Goal: Information Seeking & Learning: Learn about a topic

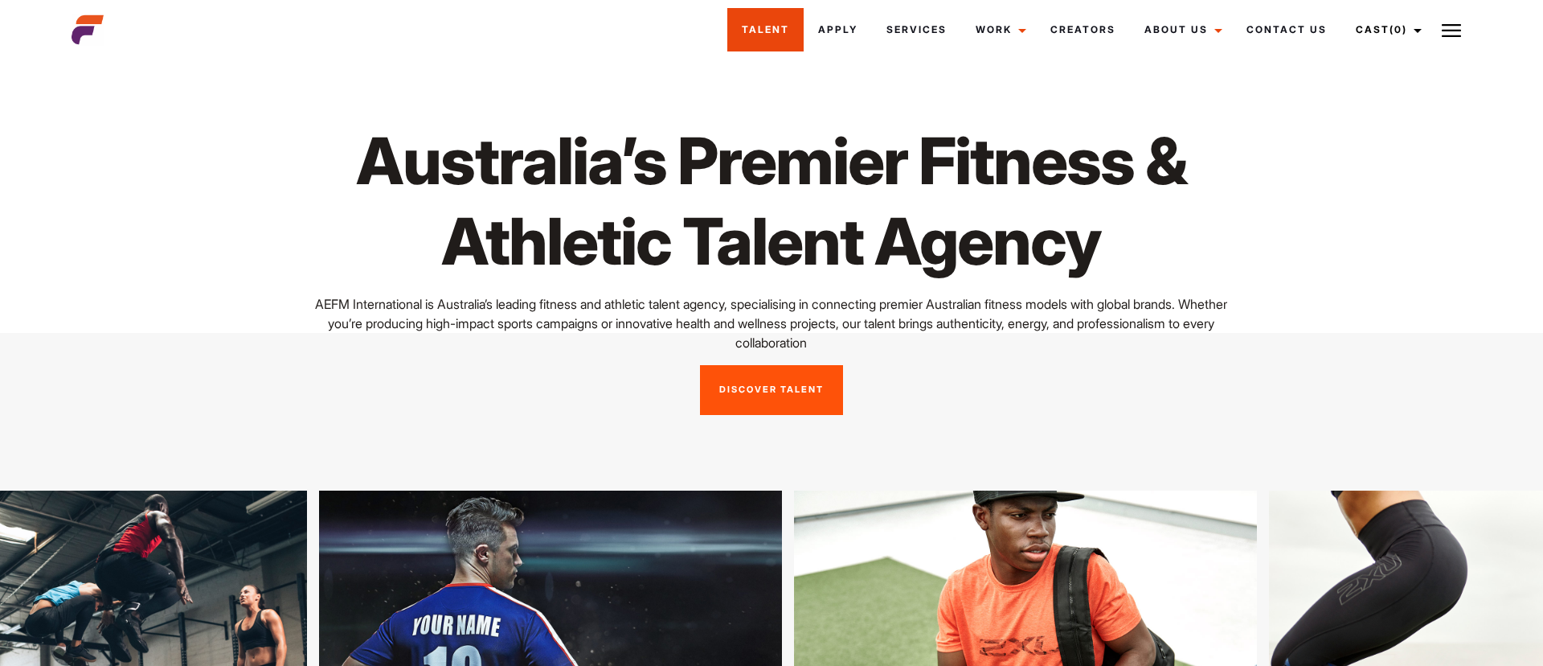
click at [784, 39] on link "Talent" at bounding box center [765, 29] width 76 height 43
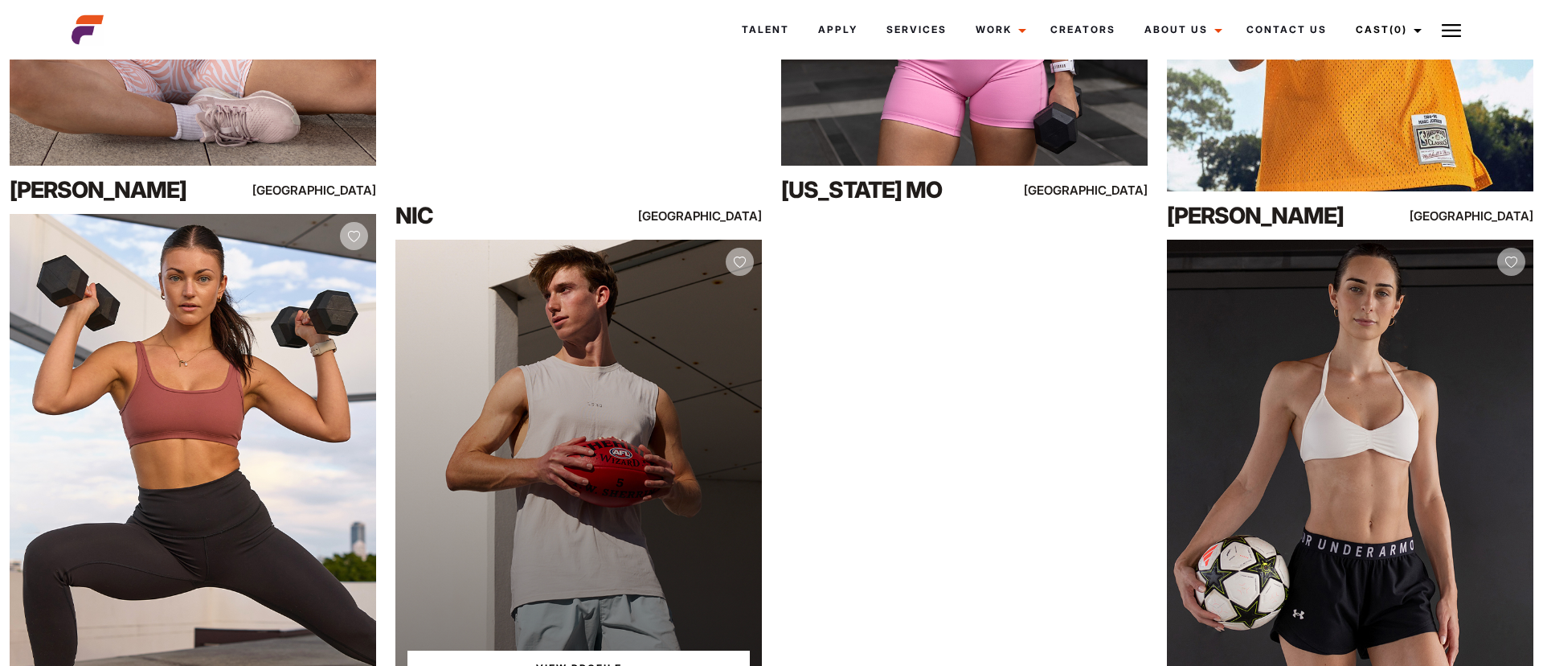
scroll to position [1070, 0]
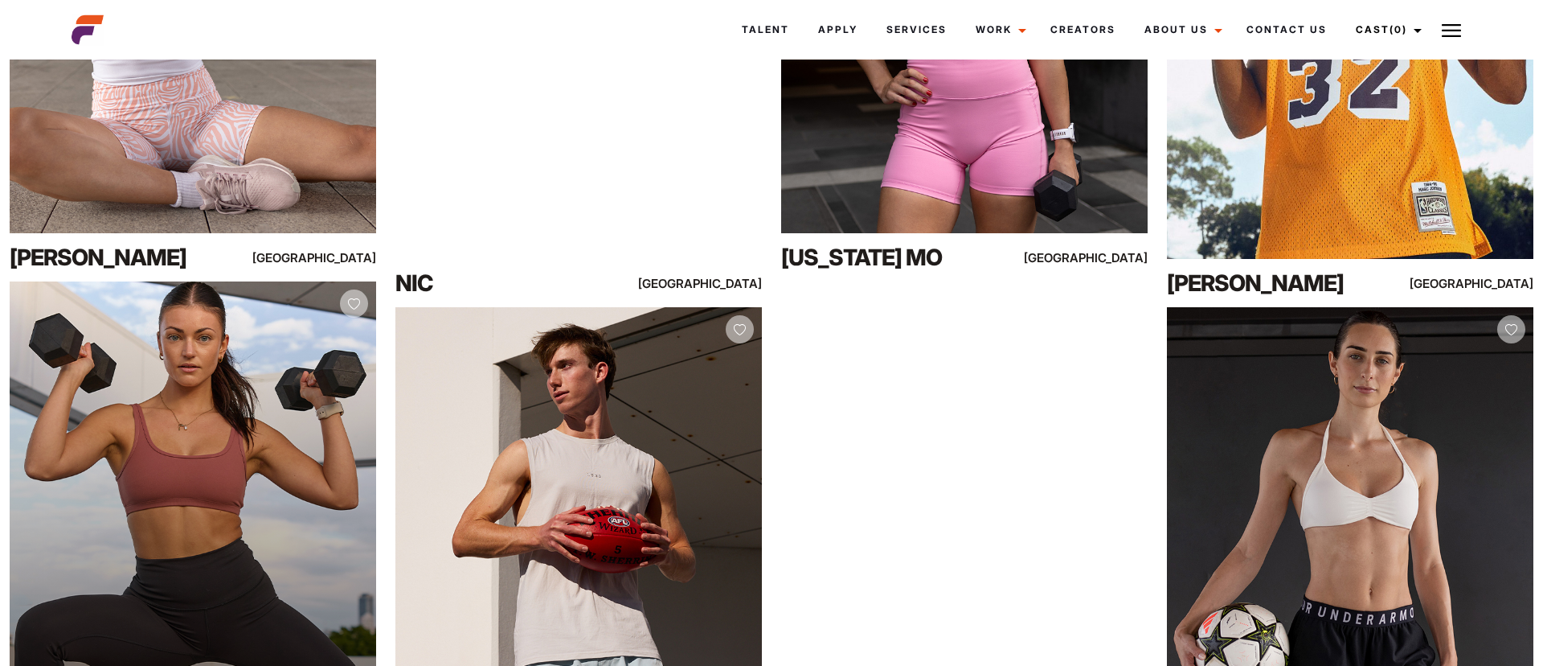
click at [211, 318] on div "View Profile" at bounding box center [193, 510] width 367 height 458
click at [204, 325] on div "View Profile" at bounding box center [193, 510] width 367 height 458
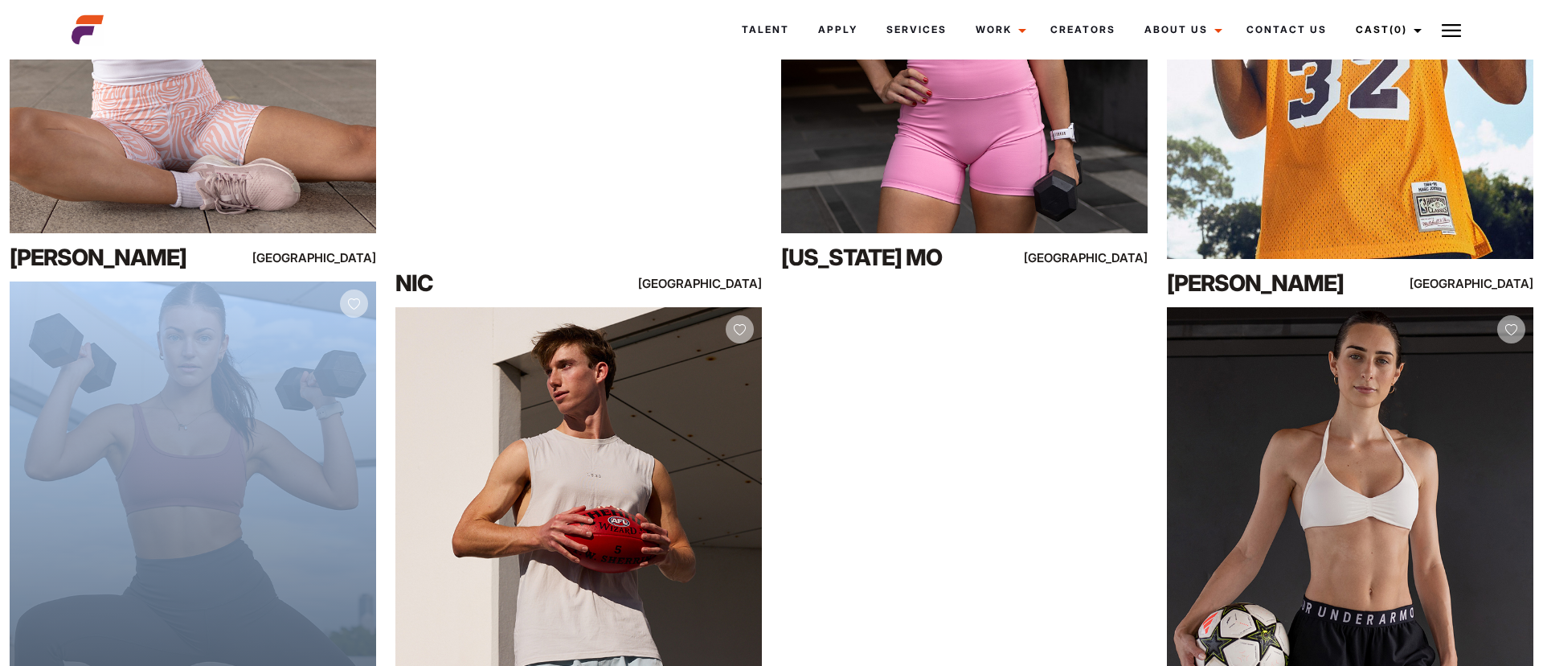
drag, startPoint x: 204, startPoint y: 325, endPoint x: 216, endPoint y: 322, distance: 12.3
click at [205, 325] on div "View Profile" at bounding box center [193, 510] width 367 height 458
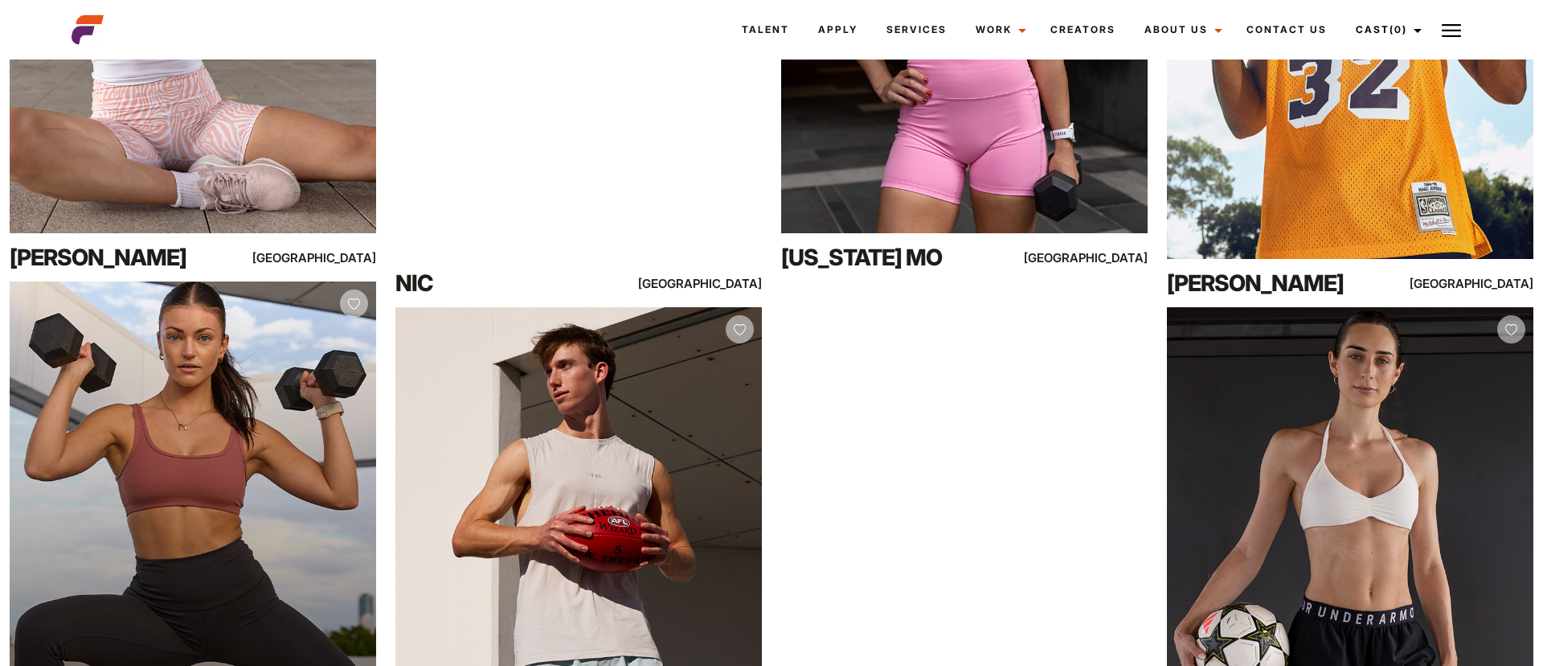
click at [170, 443] on div "View Profile" at bounding box center [193, 510] width 367 height 458
click at [232, 449] on div "View Profile" at bounding box center [193, 510] width 367 height 458
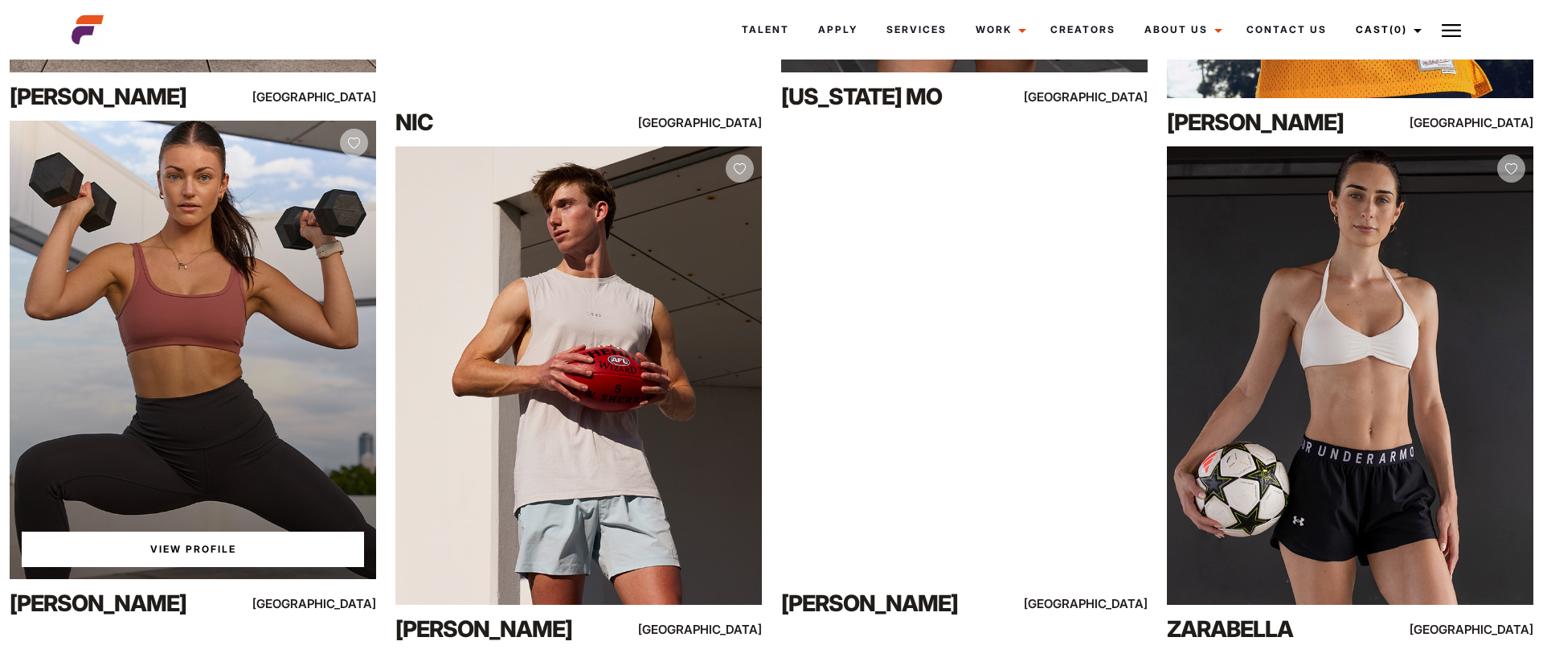
scroll to position [1255, 0]
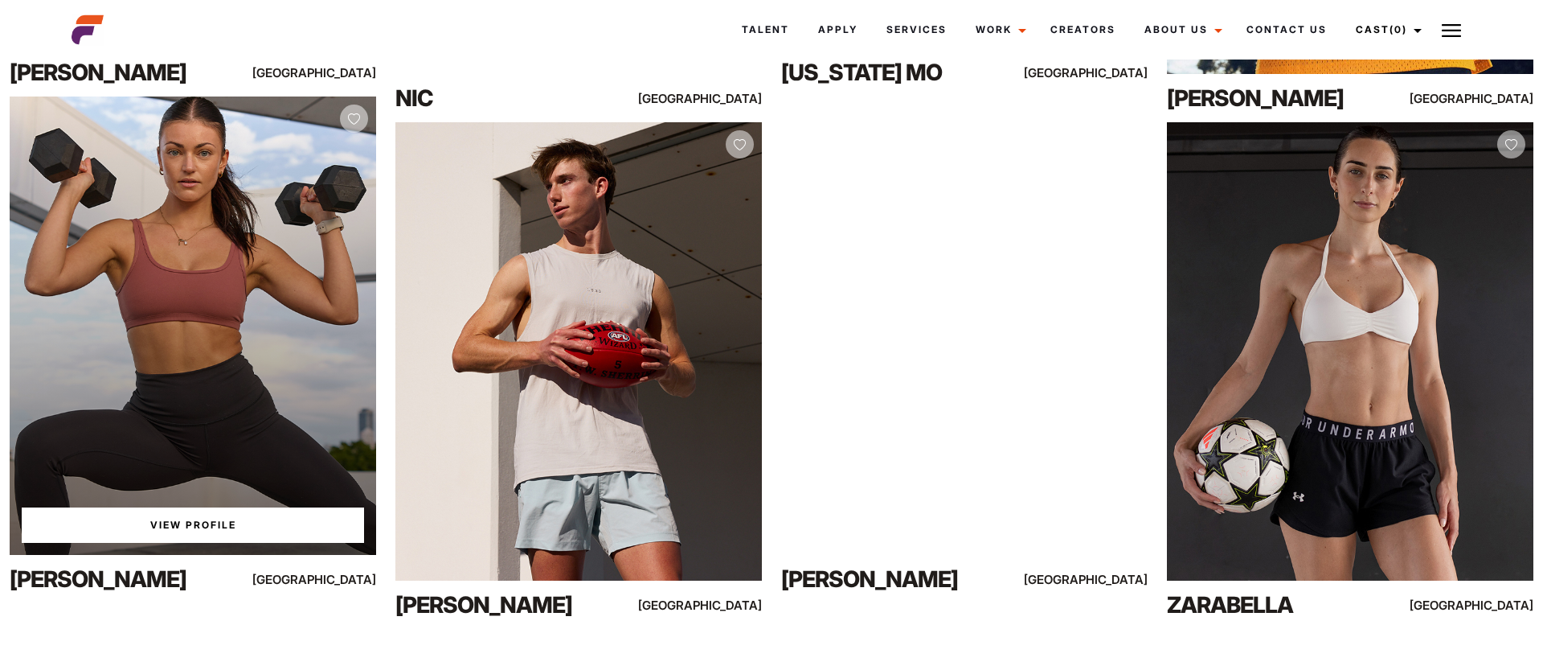
click at [265, 523] on link "View Profile" at bounding box center [193, 524] width 342 height 35
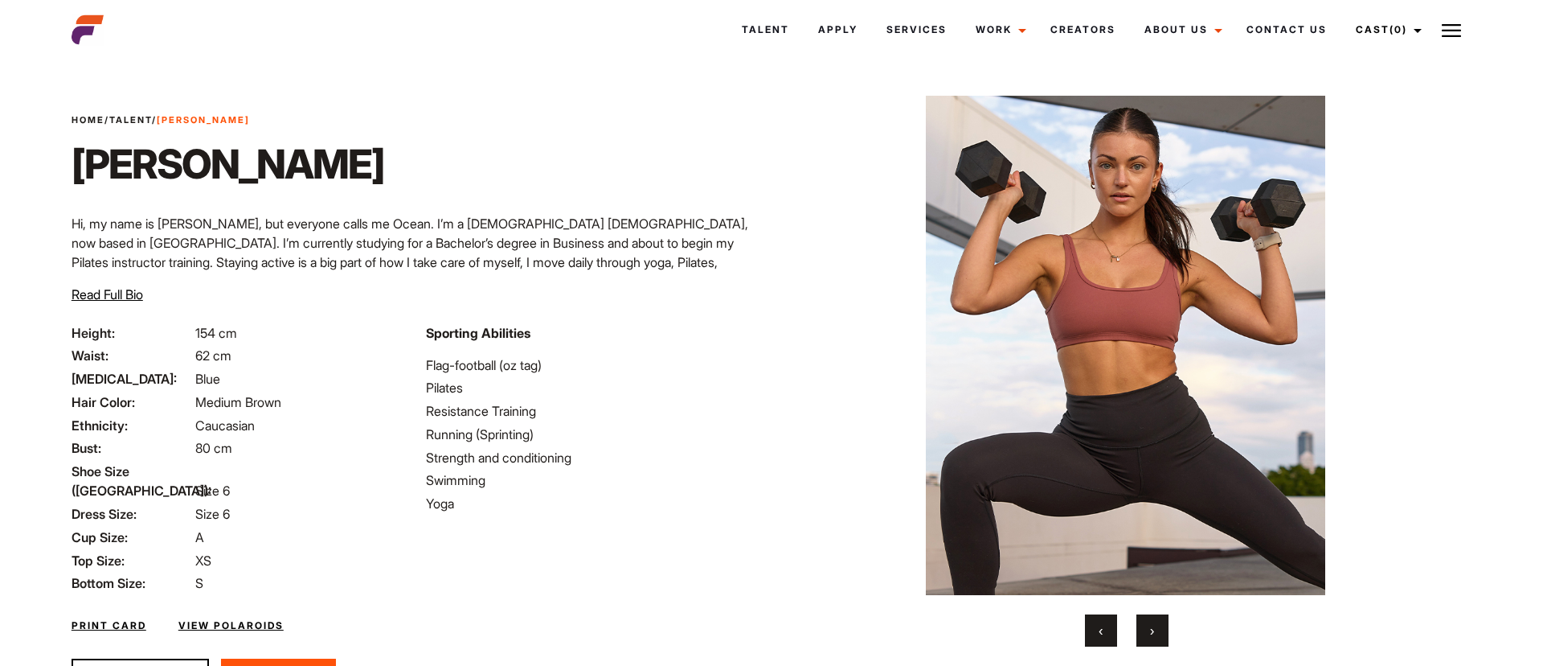
scroll to position [16, 0]
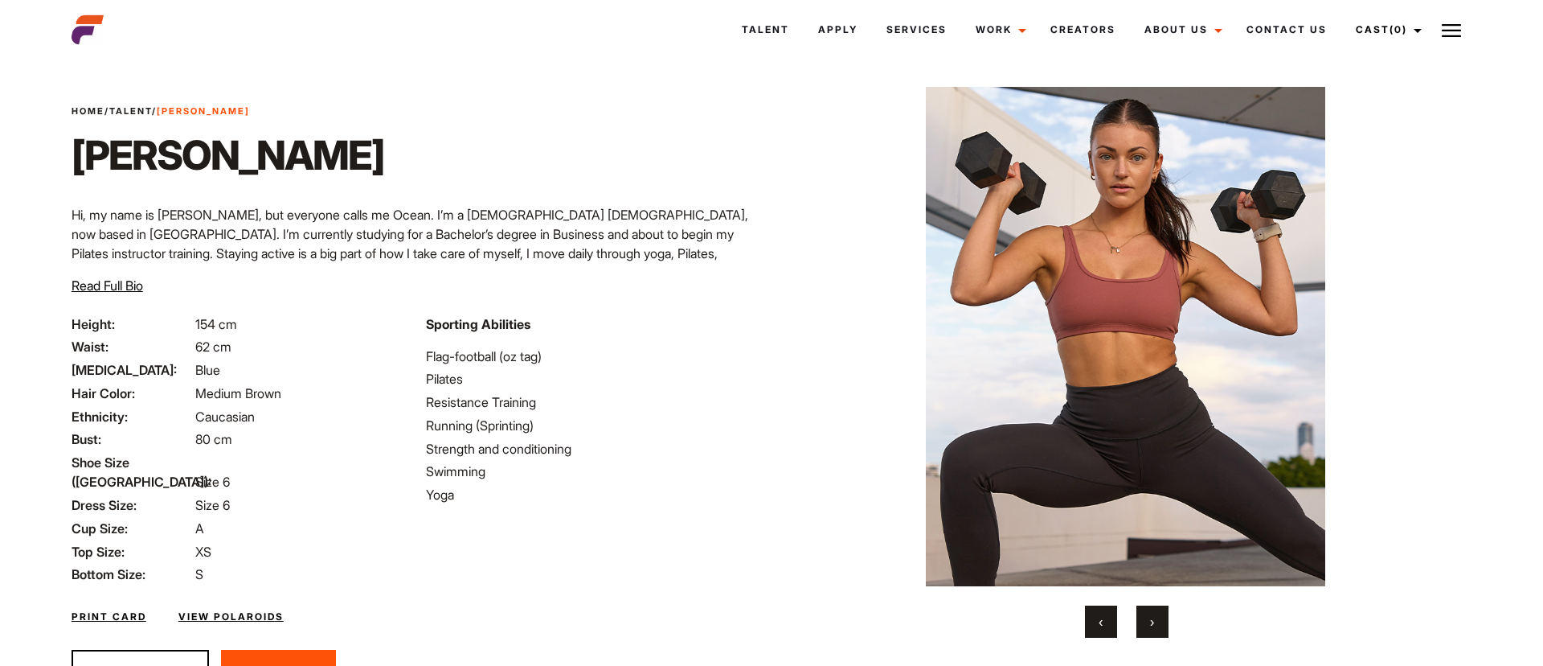
click at [1145, 624] on button "›" at bounding box center [1153, 621] width 32 height 32
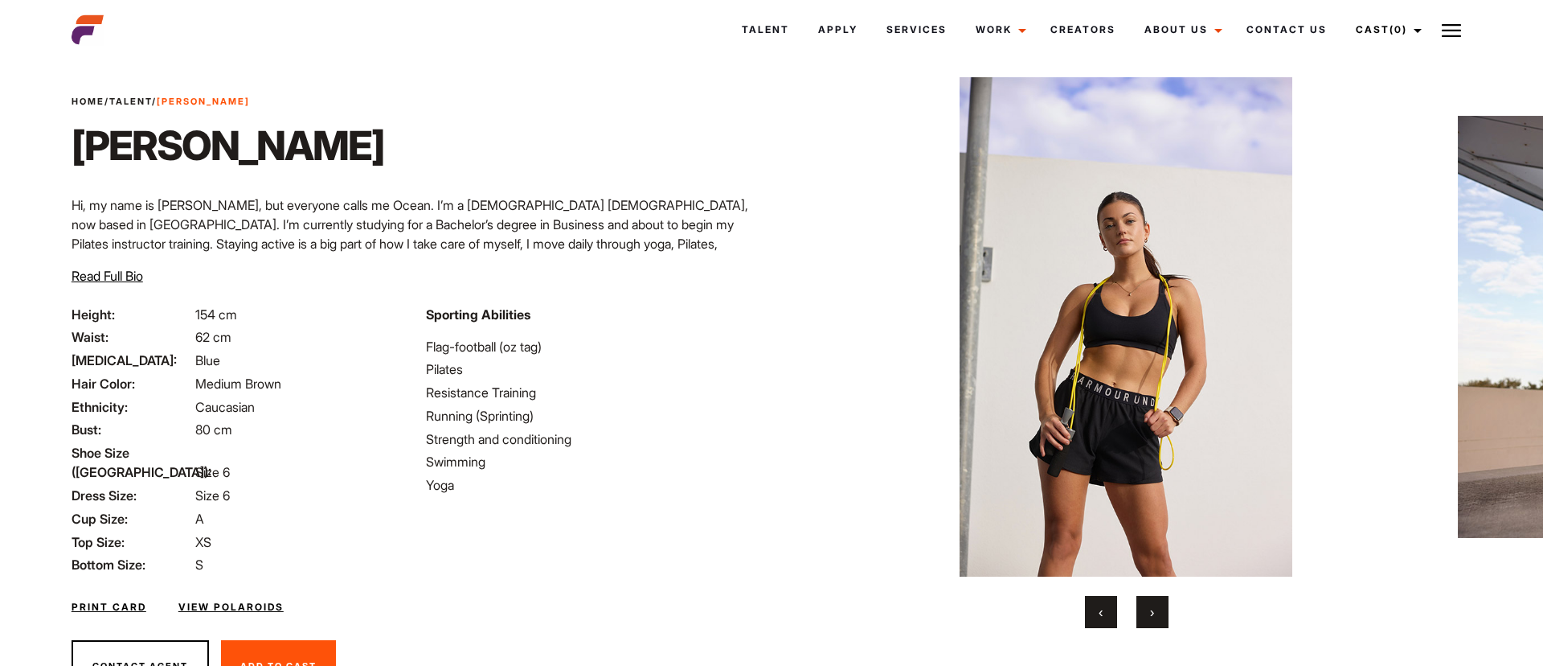
scroll to position [24, 0]
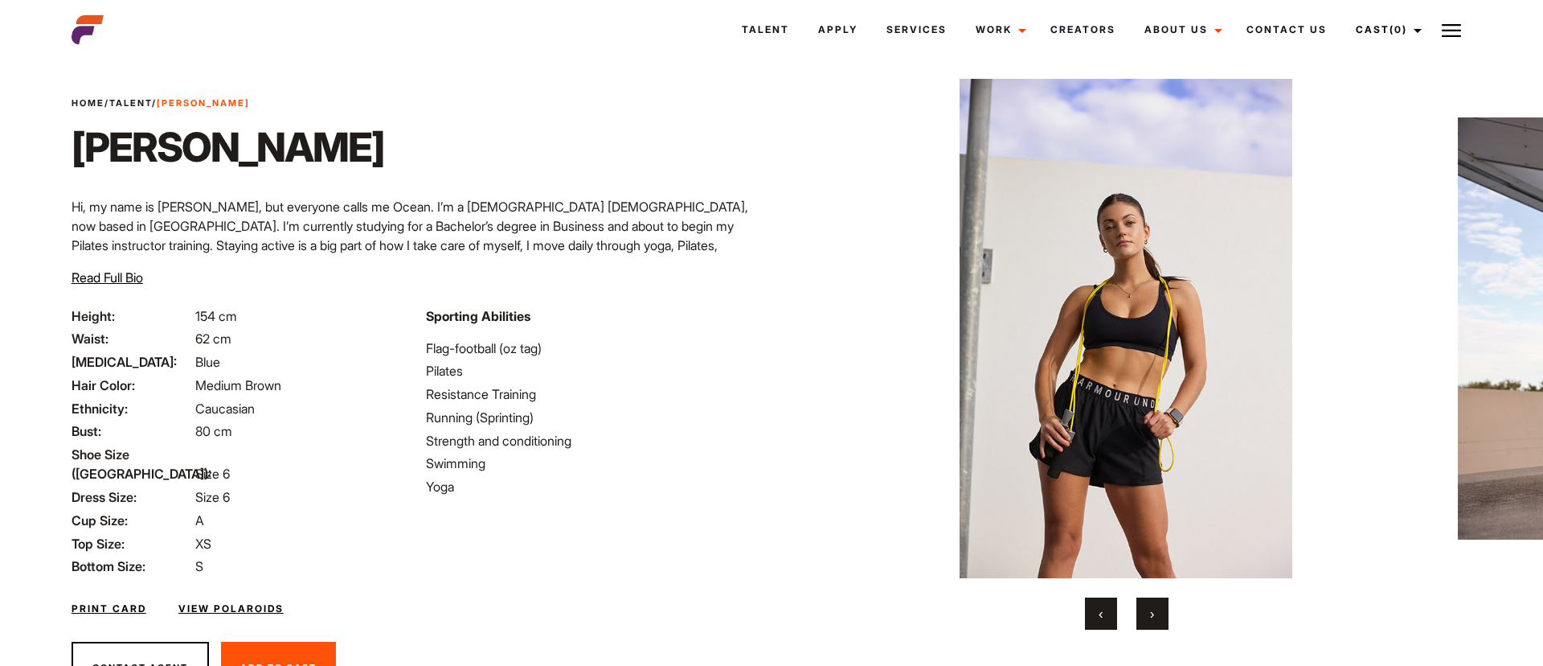
click at [1158, 617] on button "›" at bounding box center [1153, 613] width 32 height 32
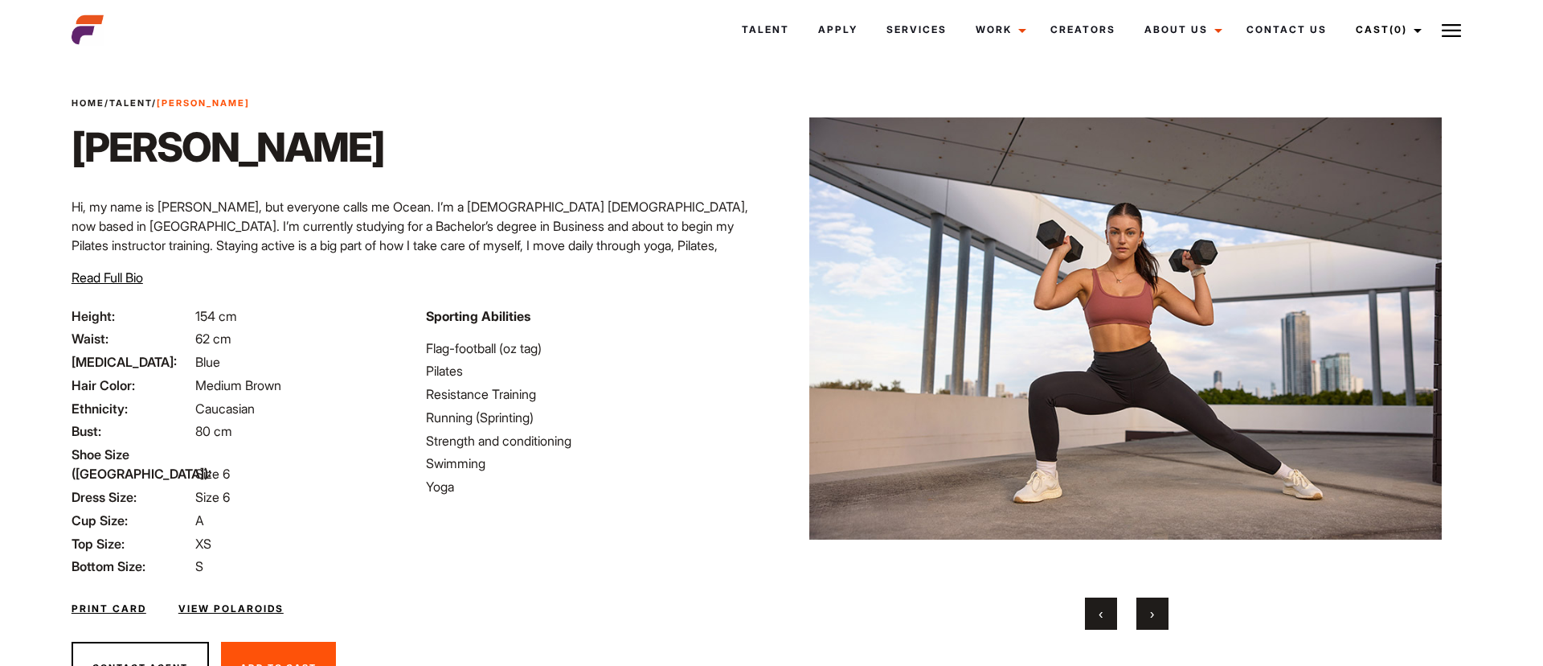
click at [1158, 617] on button "›" at bounding box center [1153, 613] width 32 height 32
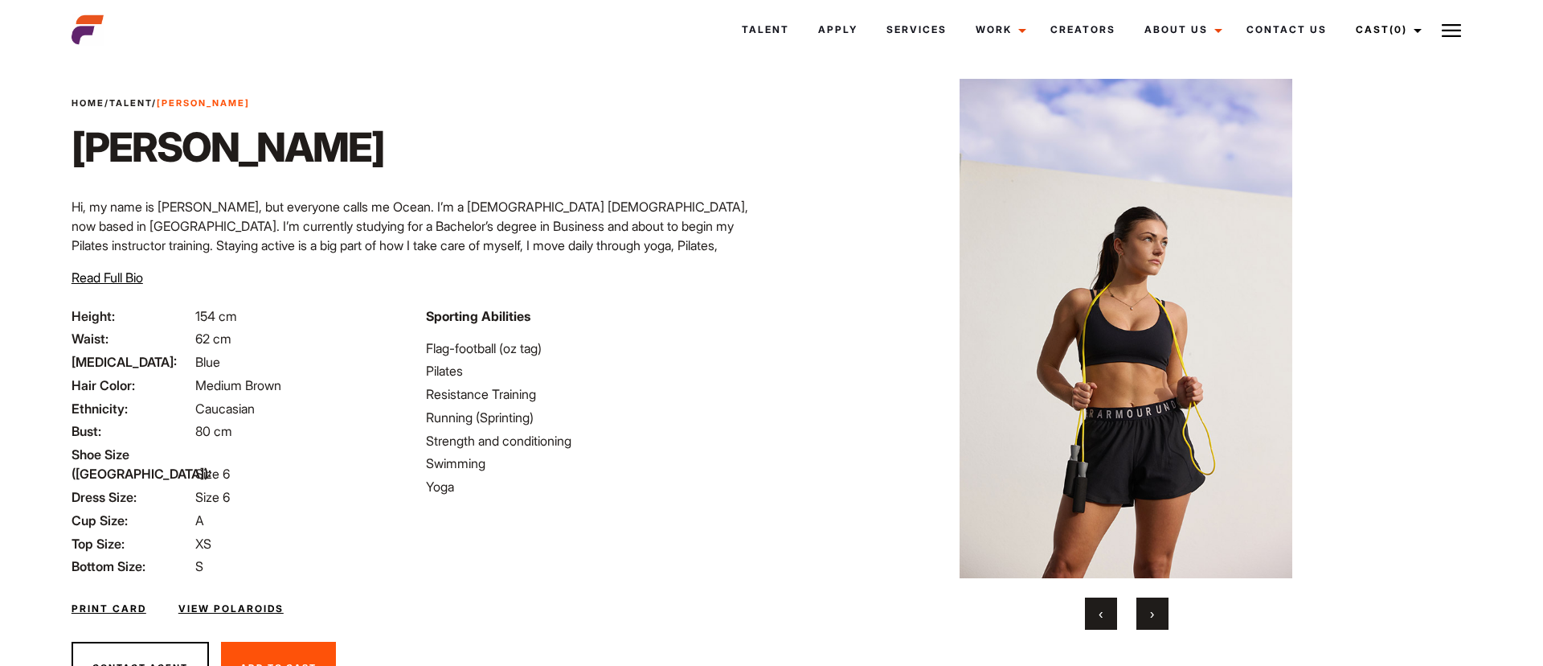
click at [1158, 617] on button "›" at bounding box center [1153, 613] width 32 height 32
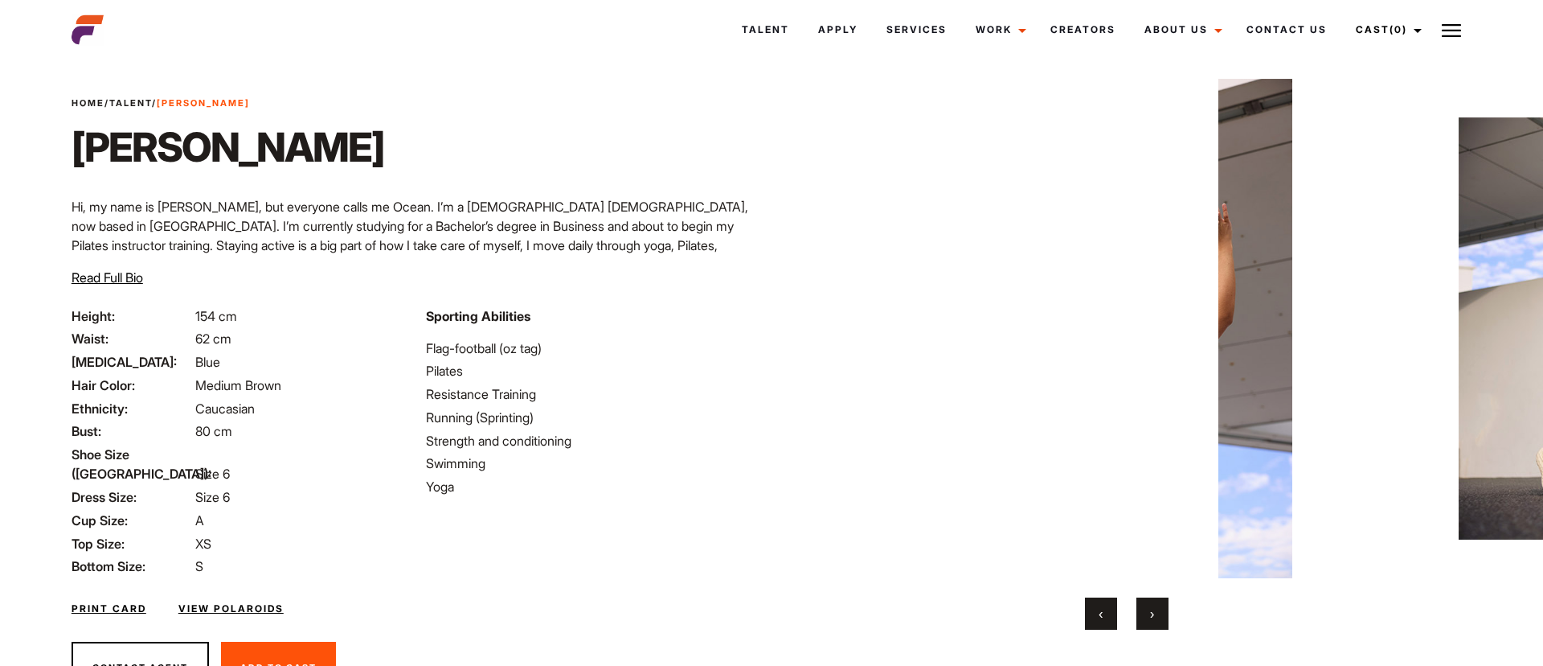
click at [1158, 617] on button "›" at bounding box center [1153, 613] width 32 height 32
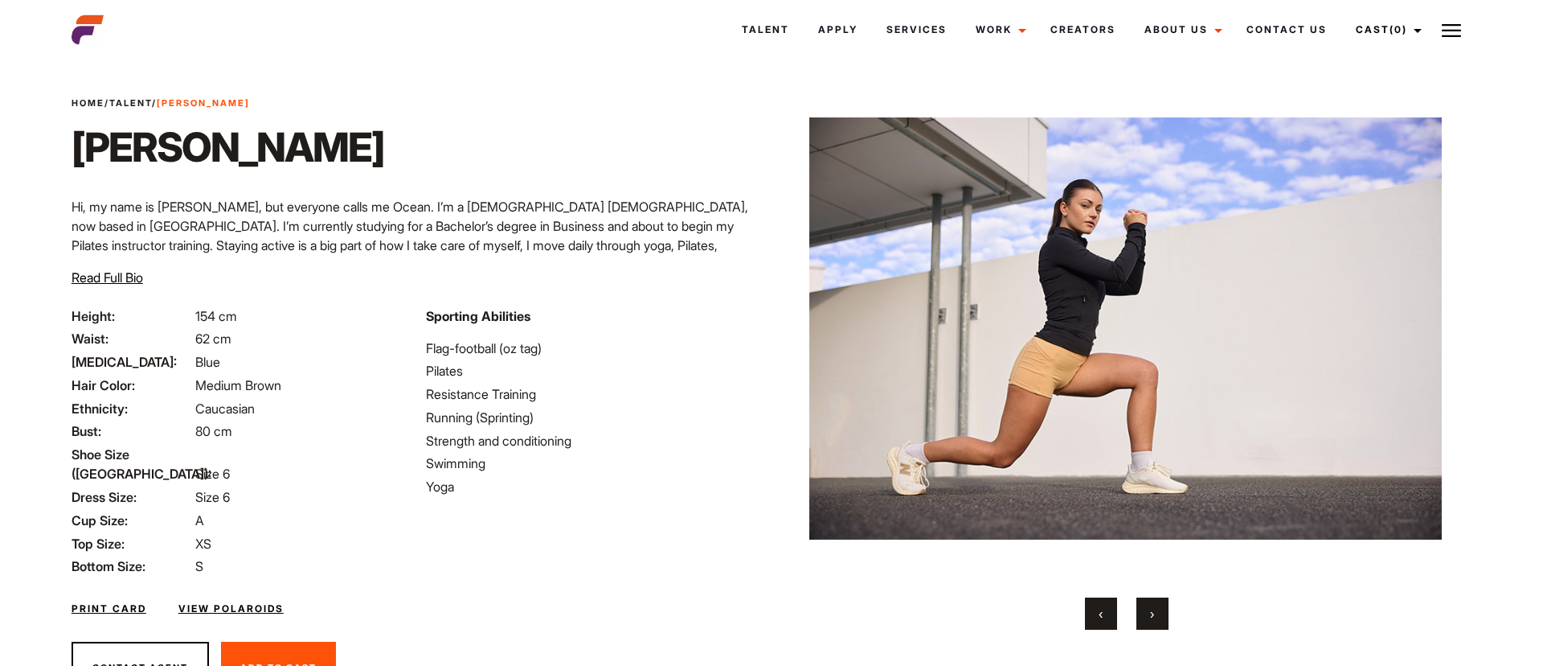
click at [1158, 617] on button "›" at bounding box center [1153, 613] width 32 height 32
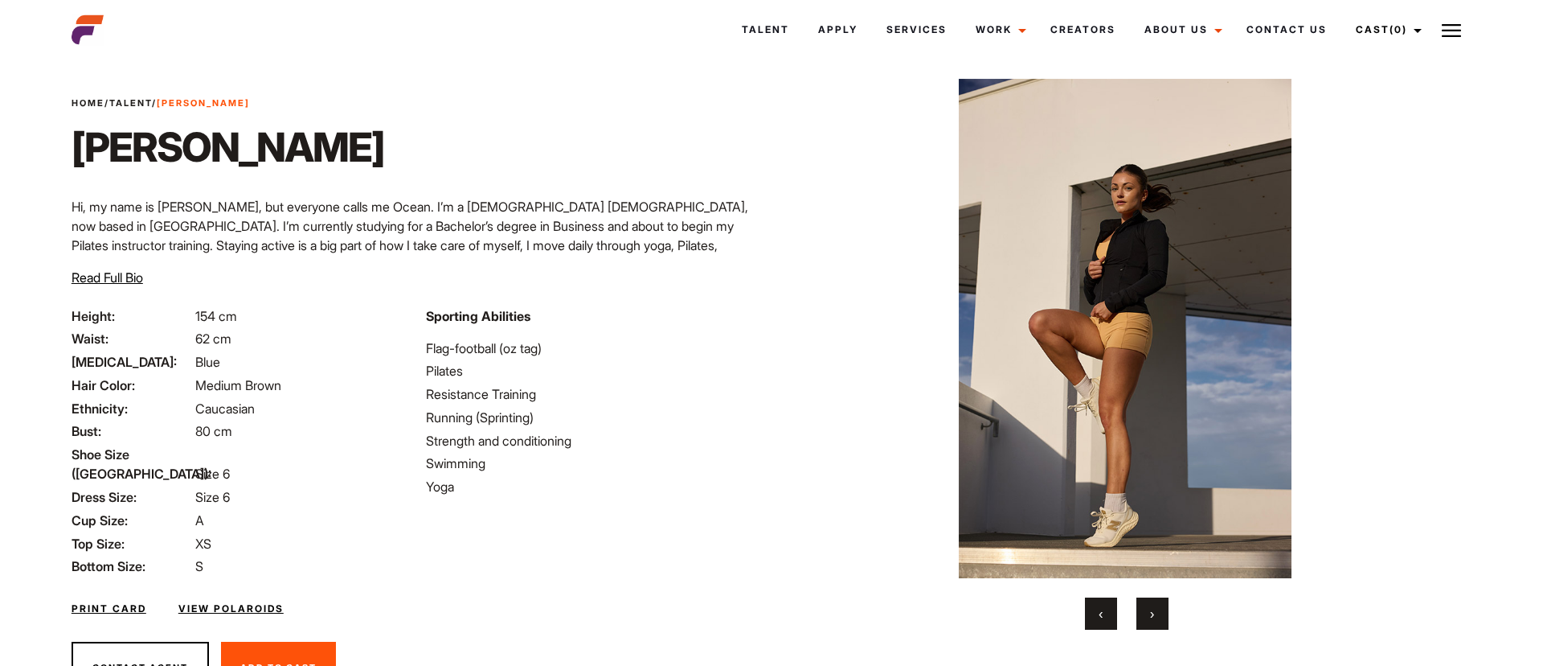
click at [1158, 617] on button "›" at bounding box center [1153, 613] width 32 height 32
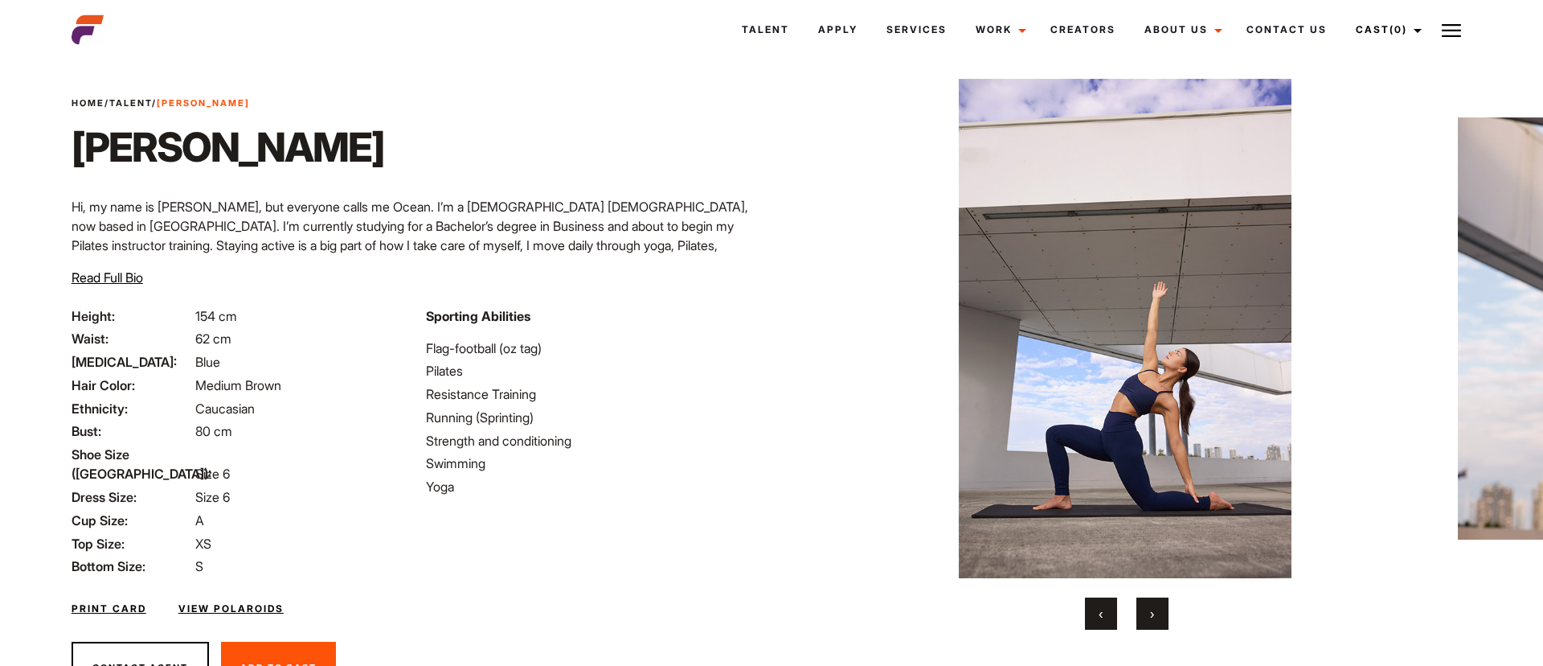
click at [148, 141] on h1 "Oceane" at bounding box center [228, 147] width 313 height 48
click at [148, 142] on h1 "Oceane" at bounding box center [228, 147] width 313 height 48
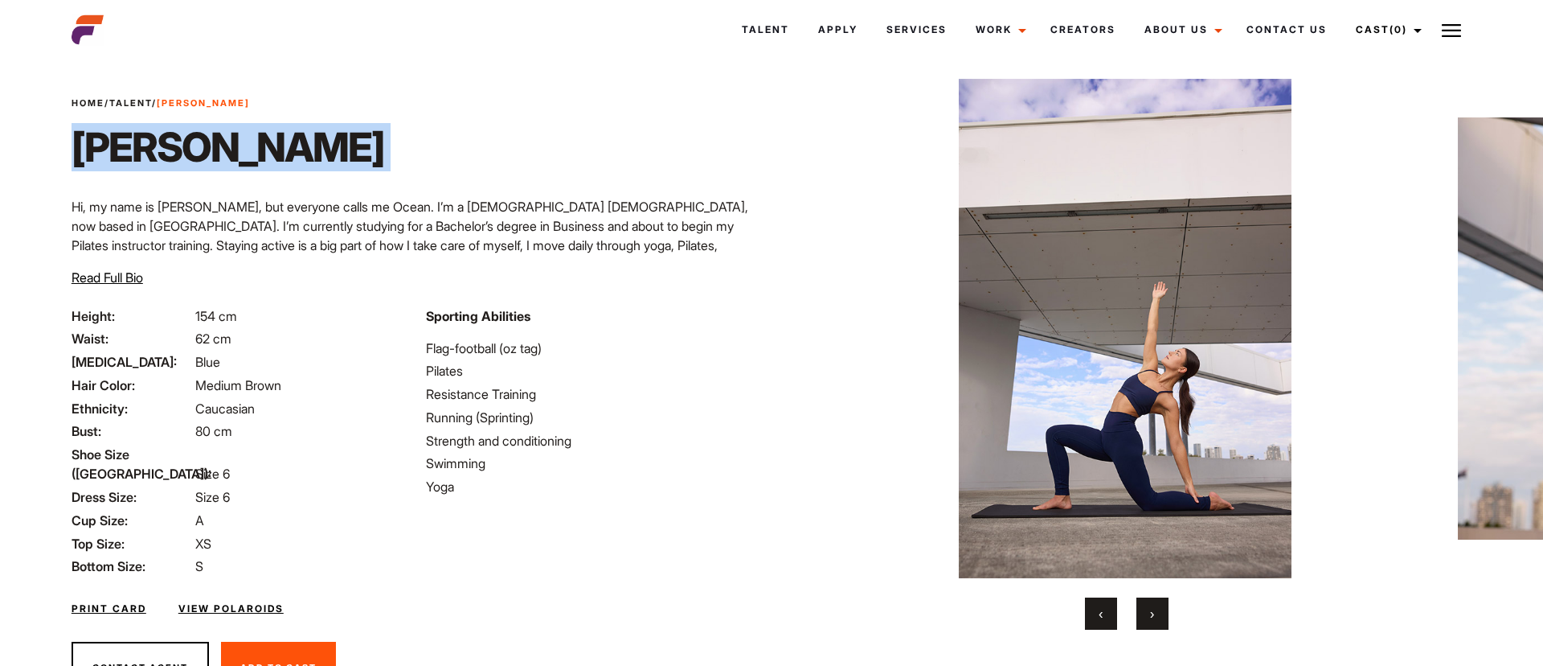
click at [147, 142] on h1 "Oceane" at bounding box center [228, 147] width 313 height 48
copy h1 "Oceane"
